Goal: Transaction & Acquisition: Subscribe to service/newsletter

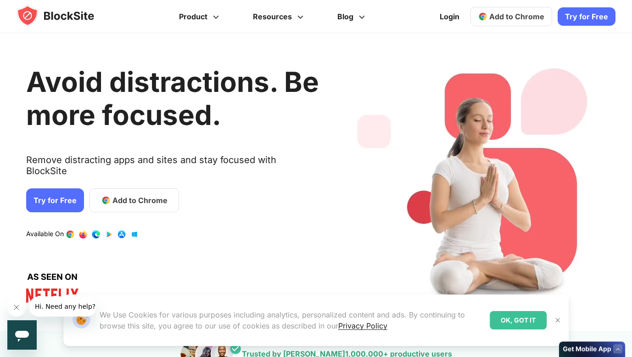
click at [585, 18] on link "Try for Free" at bounding box center [587, 16] width 58 height 18
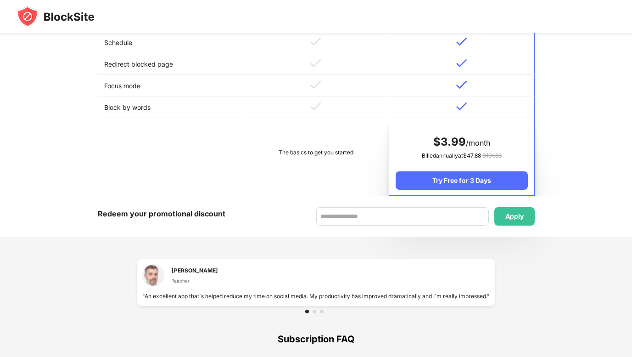
scroll to position [468, 0]
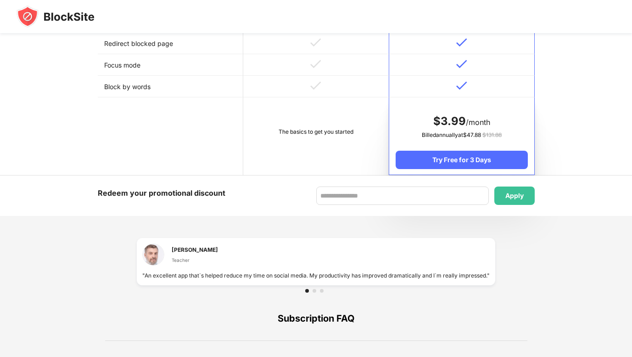
click at [312, 164] on td "The basics to get you started" at bounding box center [316, 136] width 146 height 78
